Goal: Task Accomplishment & Management: Use online tool/utility

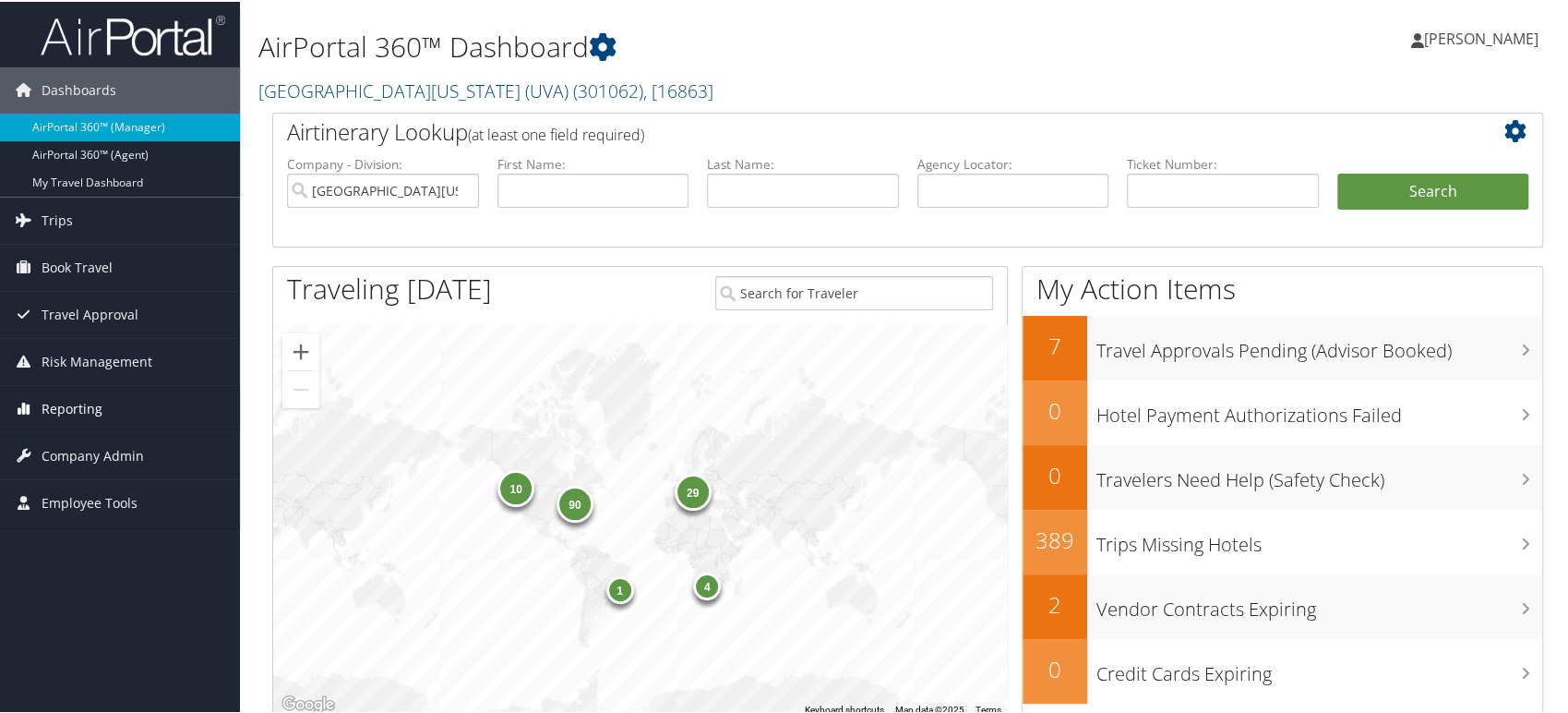
click at [65, 412] on span "Reporting" at bounding box center [72, 407] width 61 height 46
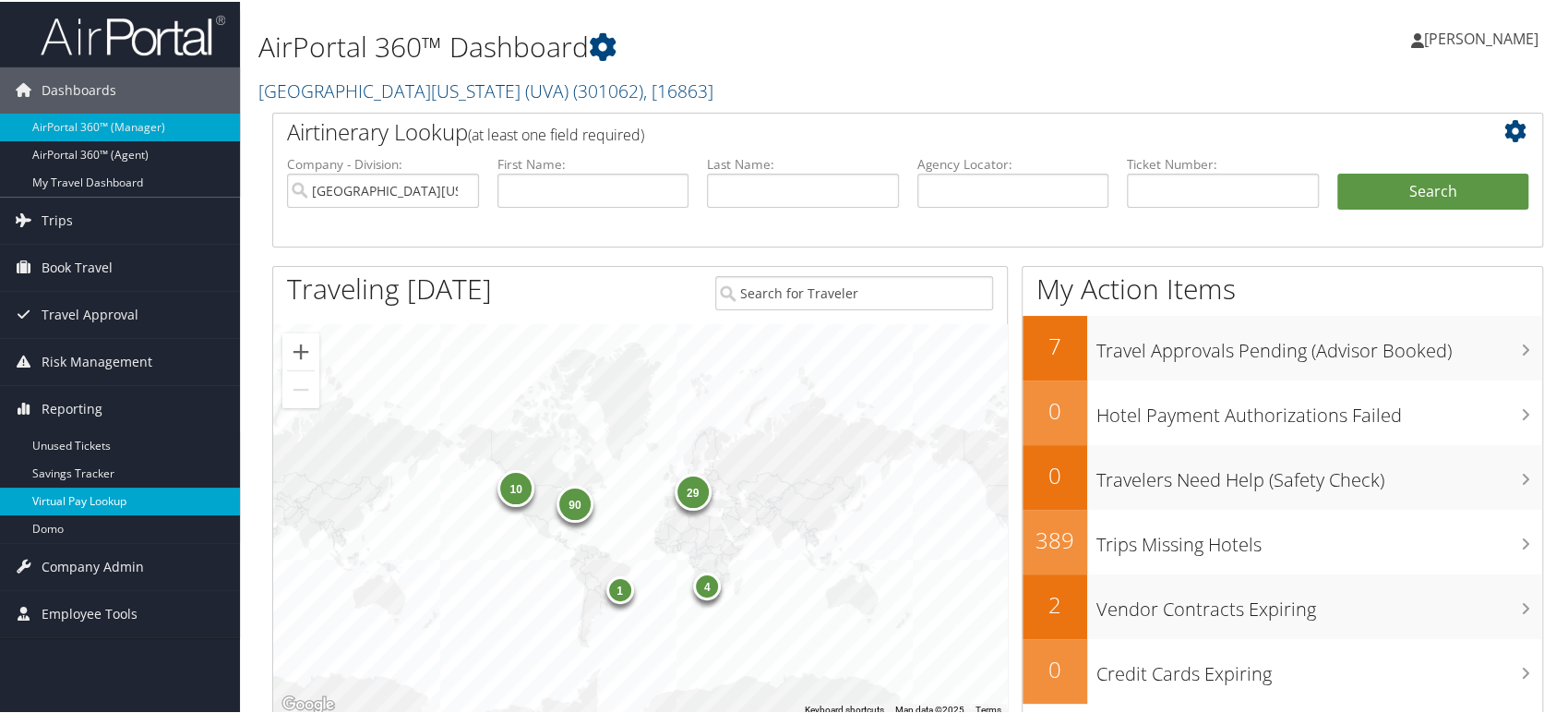
click at [89, 501] on link "Virtual Pay Lookup" at bounding box center [120, 499] width 240 height 28
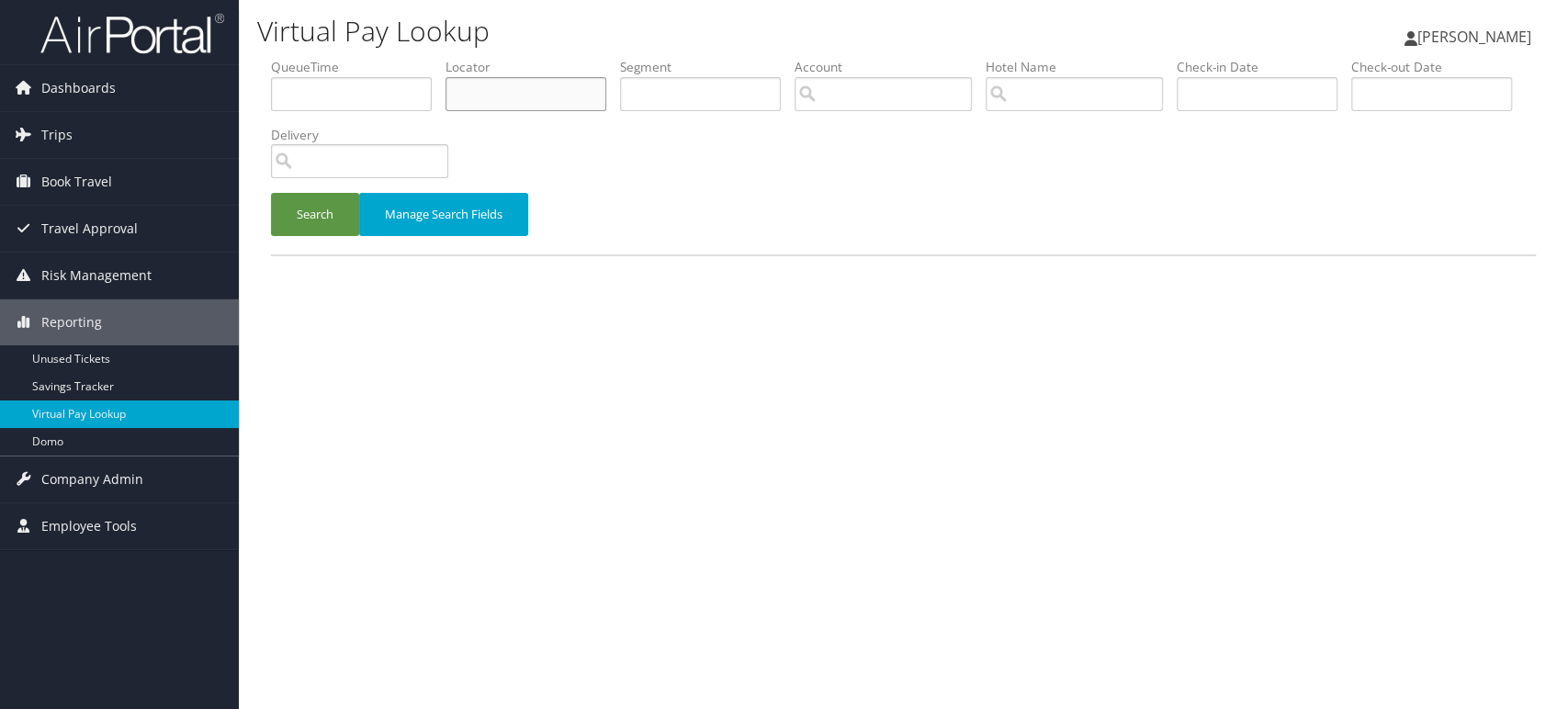
click at [489, 97] on input "text" at bounding box center [526, 94] width 161 height 34
paste input "ARIHSE"
type input "ARIHSE"
click at [296, 223] on button "Search" at bounding box center [315, 214] width 89 height 43
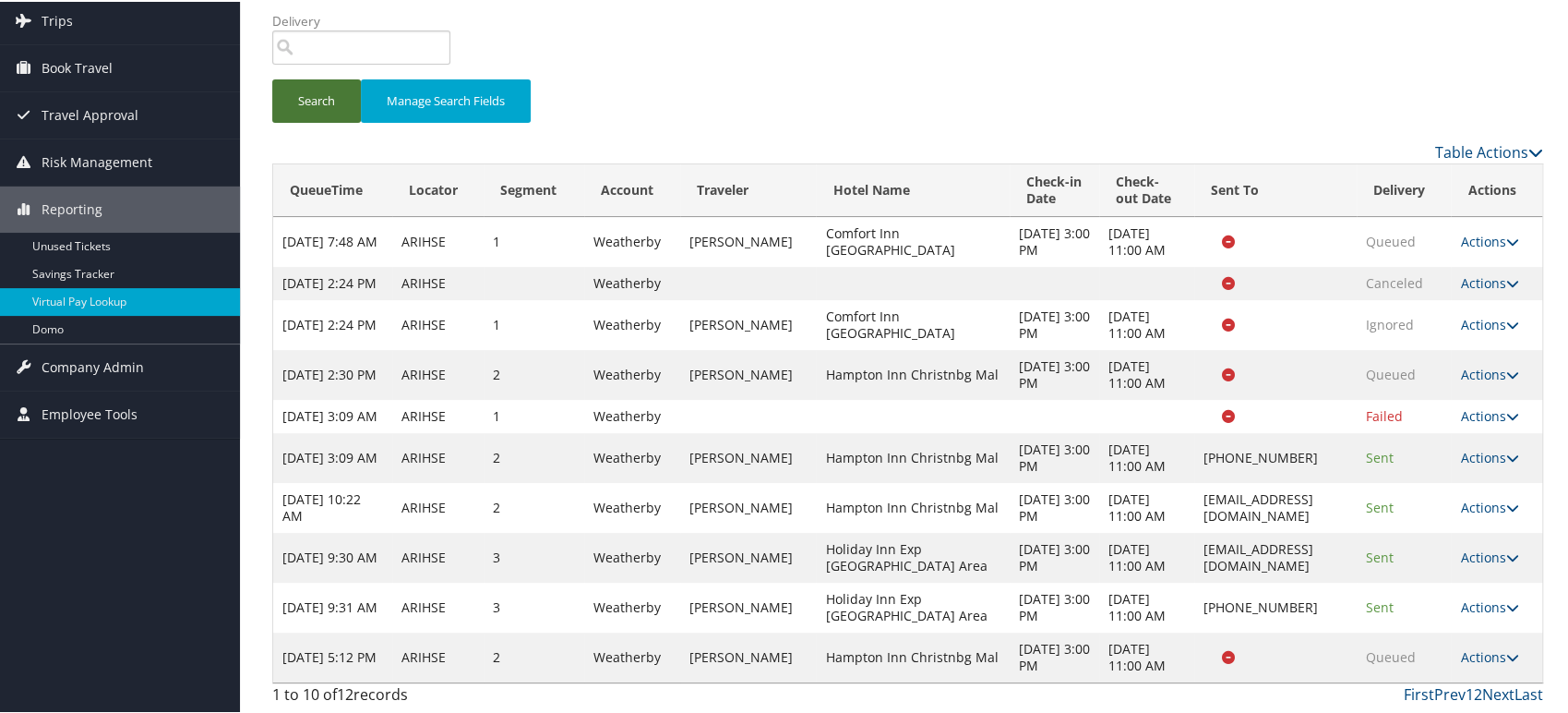
scroll to position [248, 0]
click at [1487, 695] on link "Next" at bounding box center [1498, 692] width 33 height 20
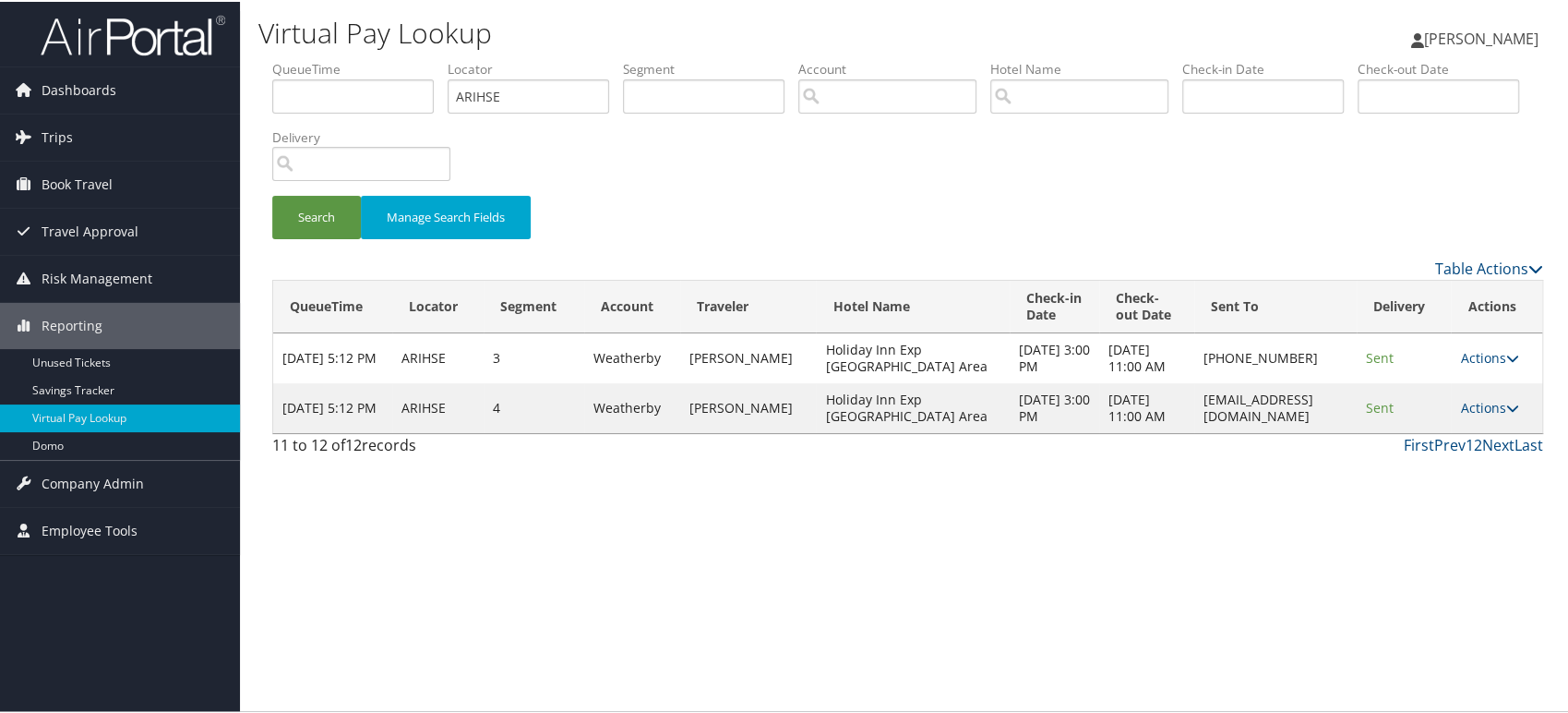
scroll to position [0, 0]
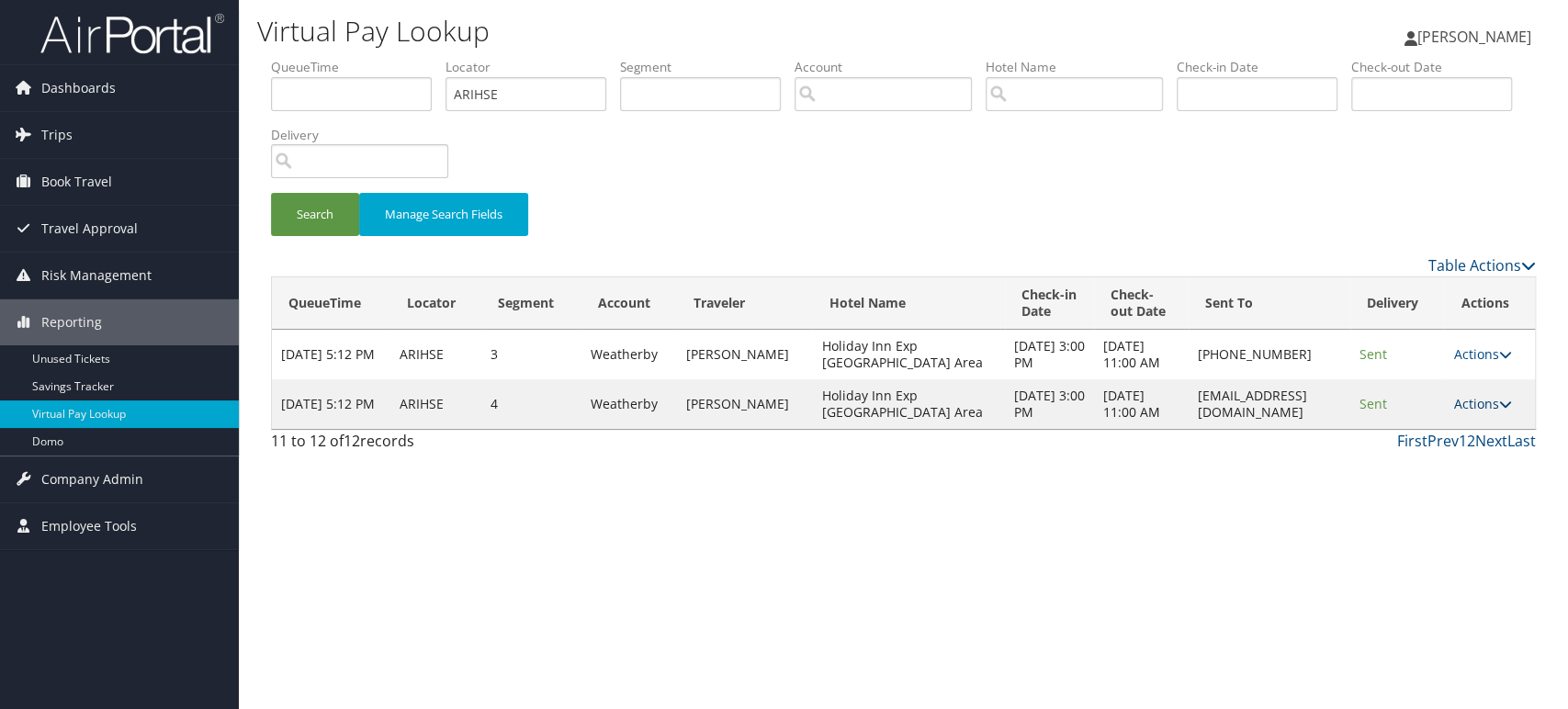
click at [1511, 410] on icon at bounding box center [1504, 404] width 13 height 13
click at [1436, 490] on link "Logs" at bounding box center [1450, 487] width 116 height 31
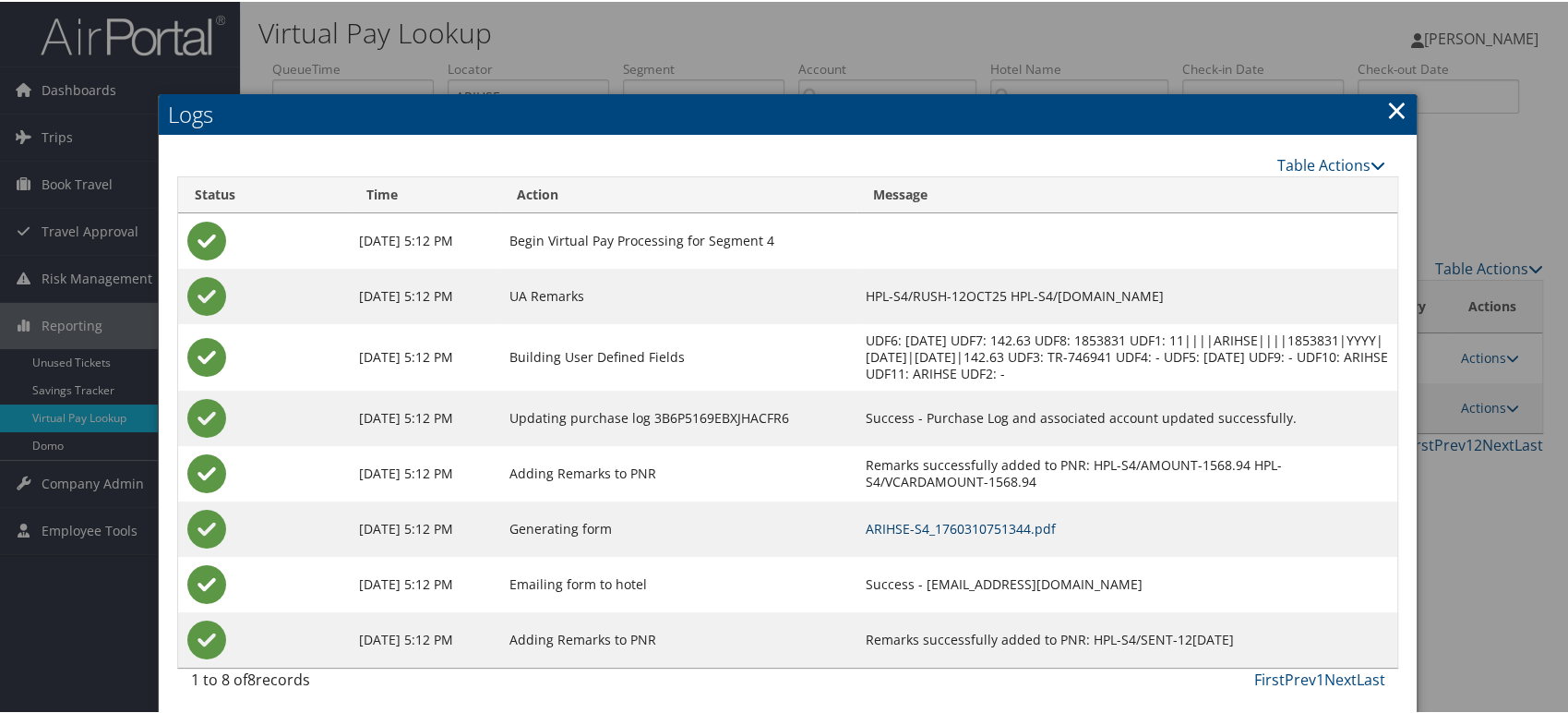
click at [983, 526] on link "ARIHSE-S4_1760310751344.pdf" at bounding box center [961, 526] width 190 height 17
